Goal: Navigation & Orientation: Find specific page/section

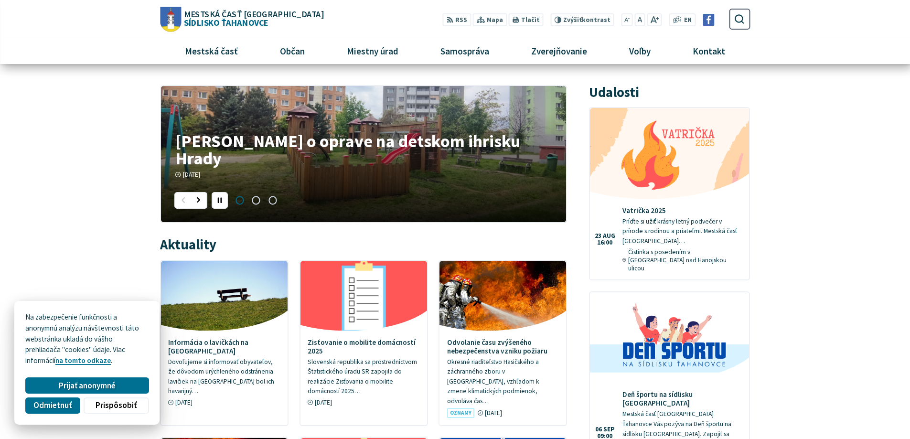
scroll to position [255, 0]
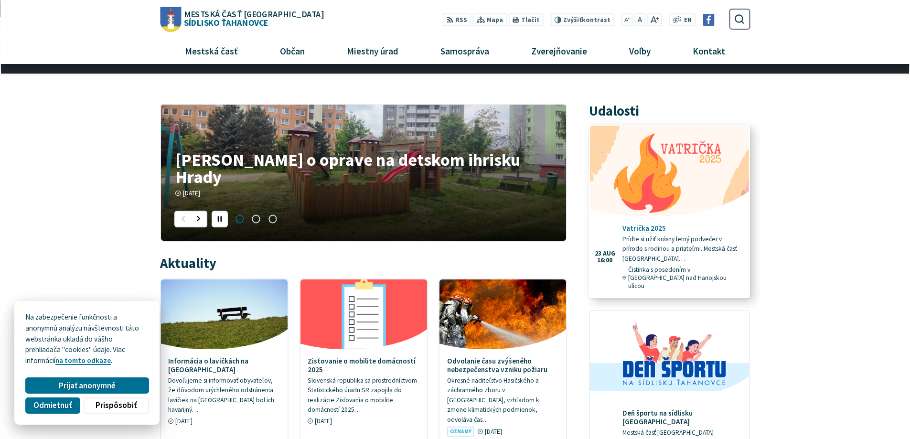
click at [642, 224] on link "Vatrička 2025 Príďte si užiť krásny letný podvečer v prírode s rodinou a priate…" at bounding box center [669, 212] width 159 height 172
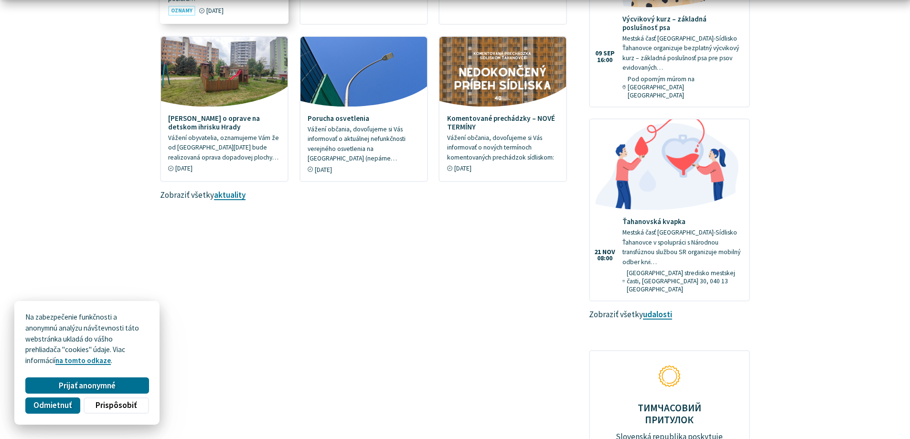
scroll to position [892, 0]
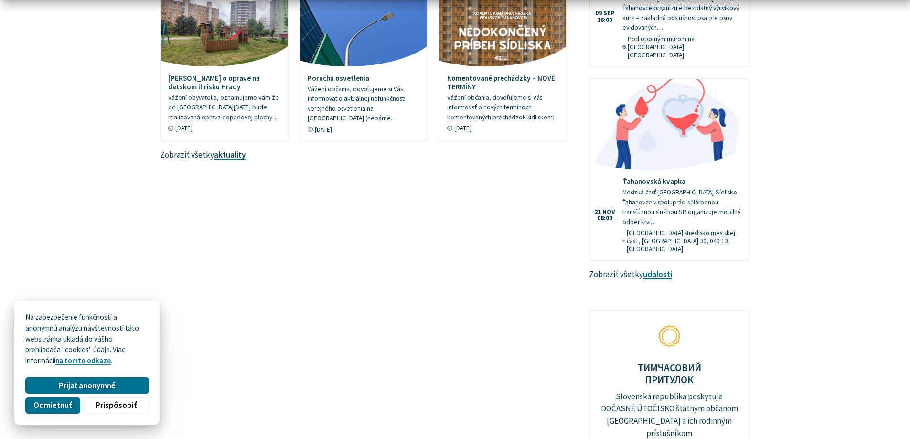
click at [237, 150] on link "aktuality" at bounding box center [230, 155] width 32 height 11
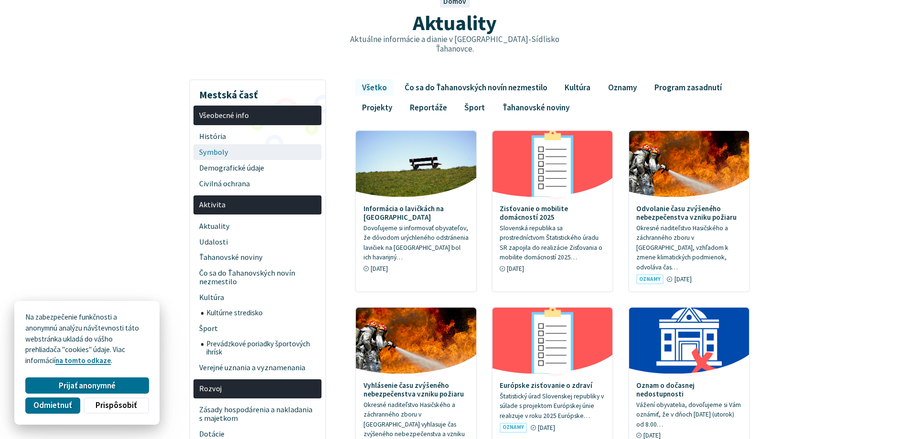
scroll to position [128, 0]
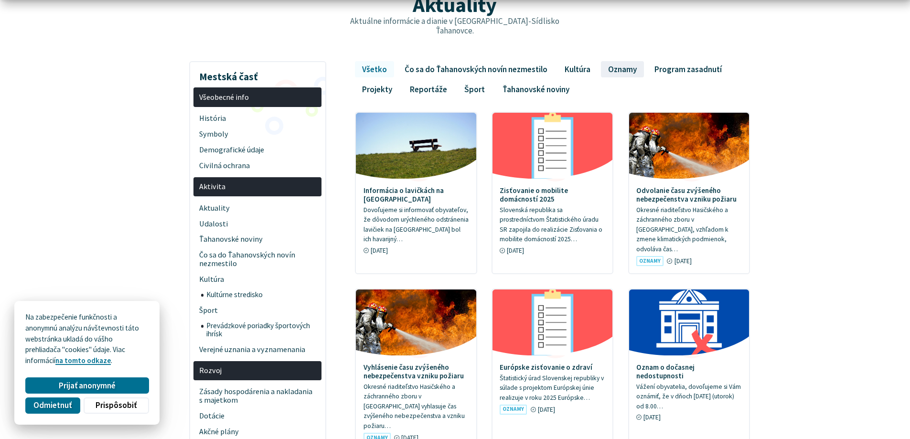
click at [614, 61] on link "Oznamy" at bounding box center [622, 69] width 43 height 16
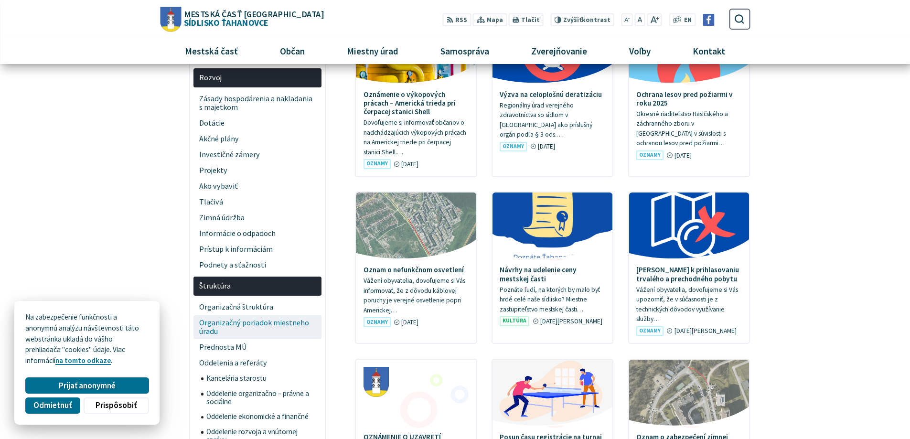
scroll to position [382, 0]
